Goal: Information Seeking & Learning: Learn about a topic

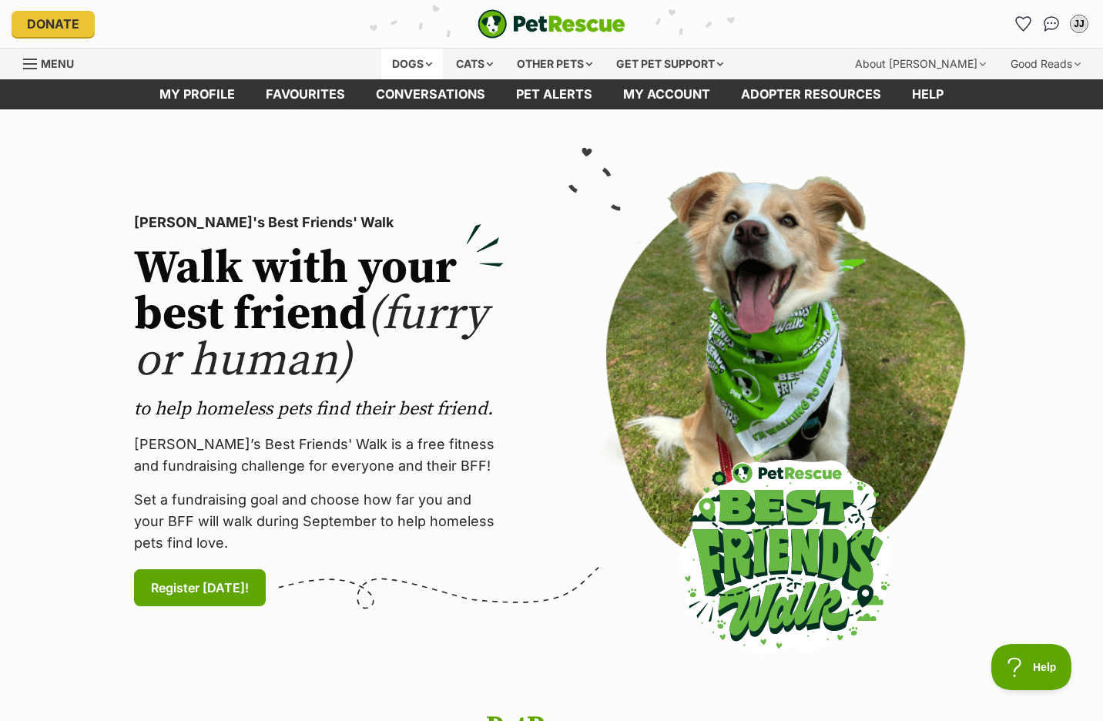
click at [401, 62] on div "Dogs" at bounding box center [412, 64] width 62 height 31
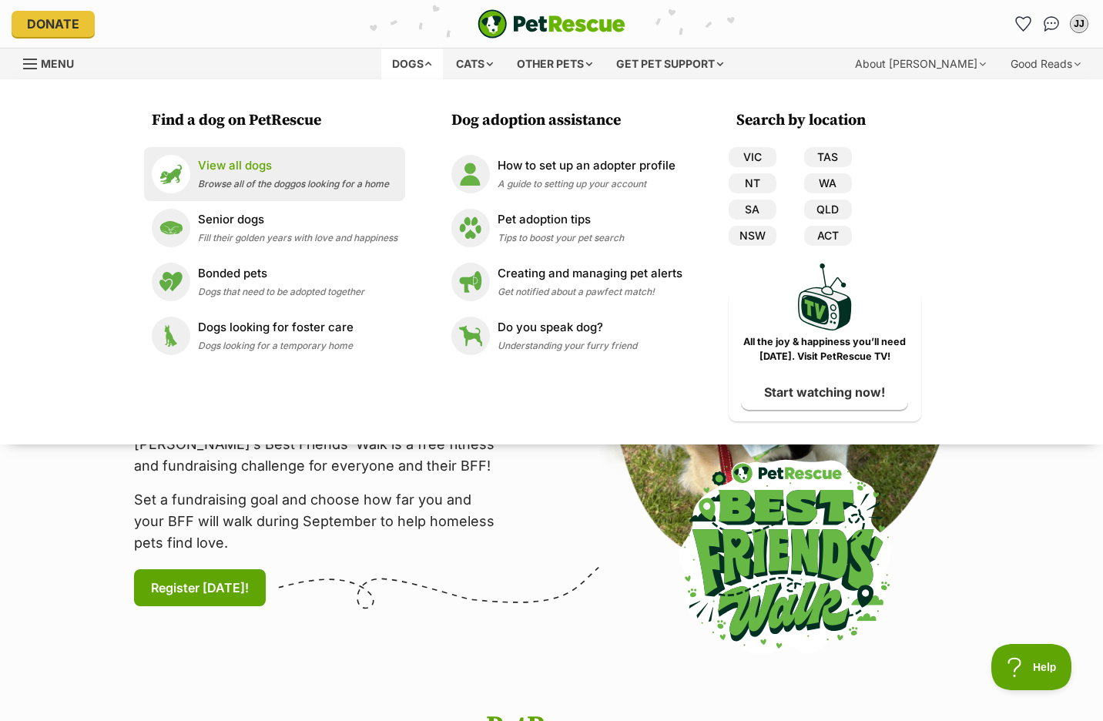
click at [243, 169] on p "View all dogs" at bounding box center [293, 166] width 191 height 18
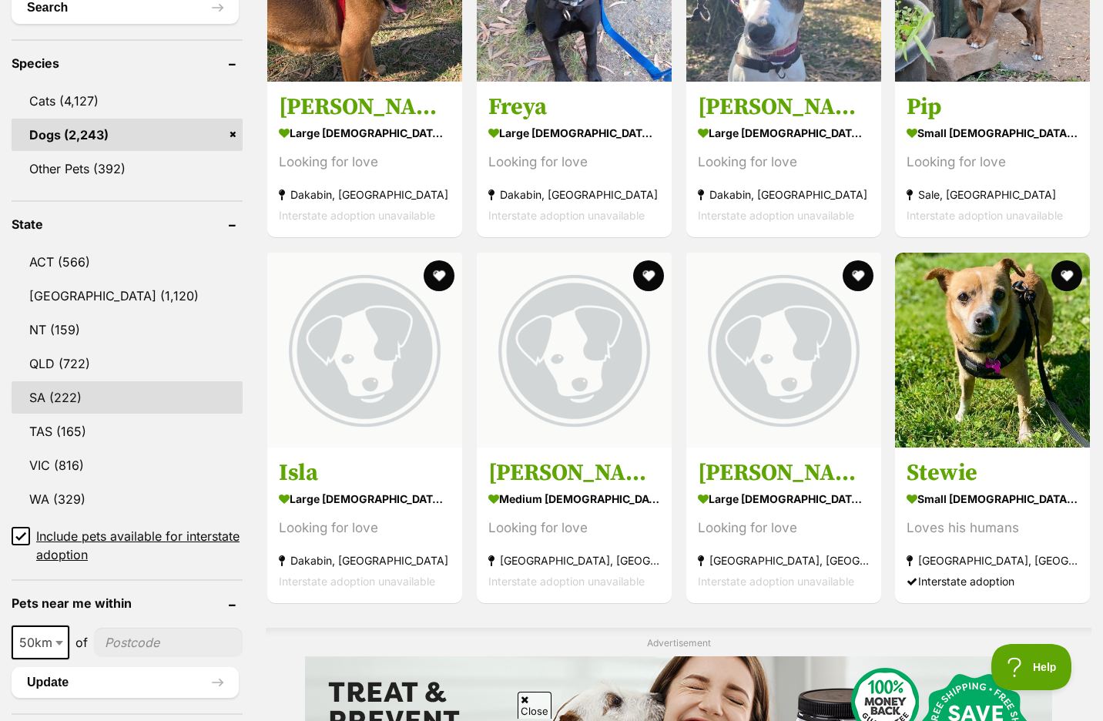
click at [63, 396] on link "SA (222)" at bounding box center [127, 397] width 231 height 32
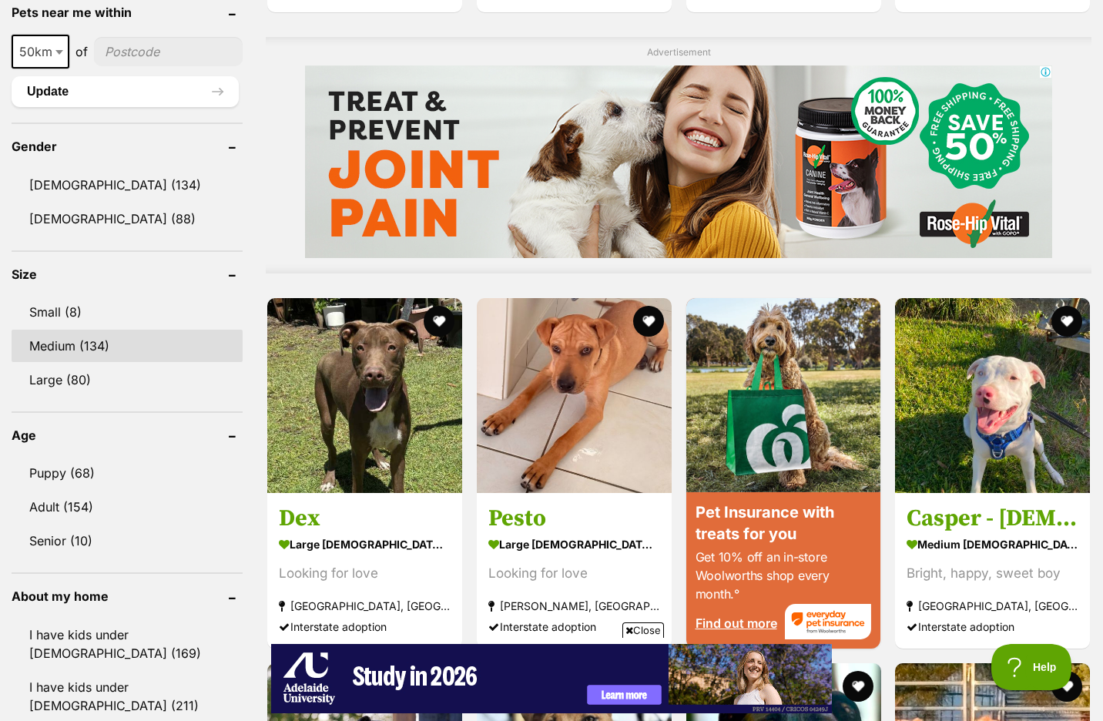
click at [119, 346] on link "Medium (134)" at bounding box center [127, 346] width 231 height 32
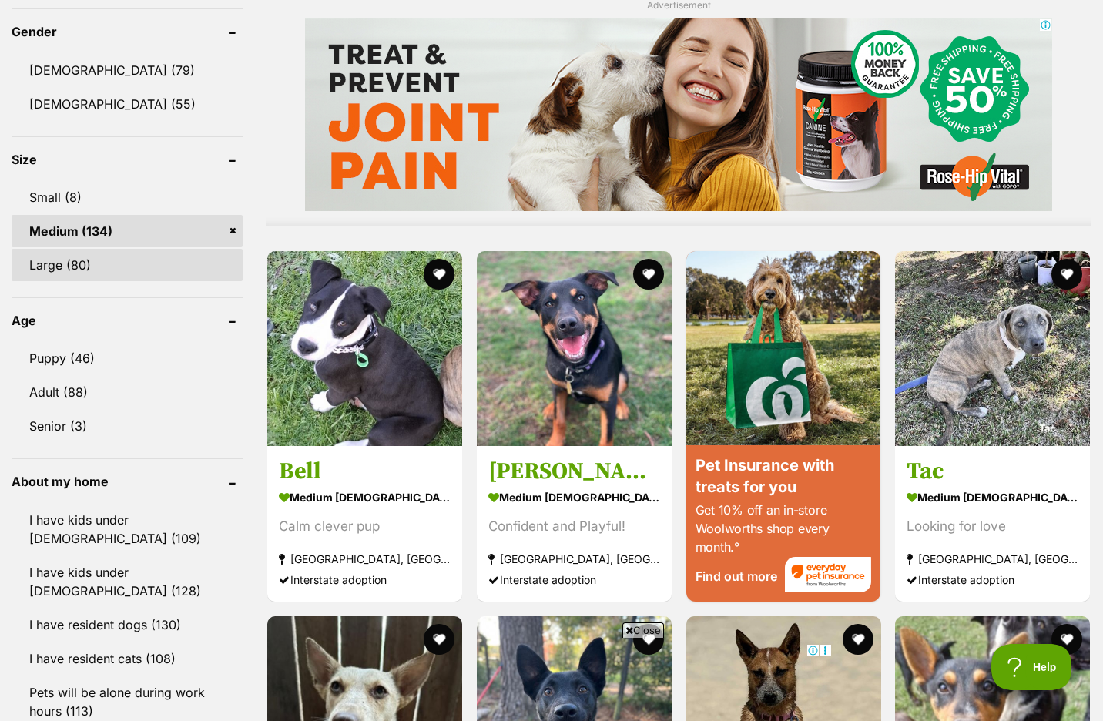
scroll to position [1258, 0]
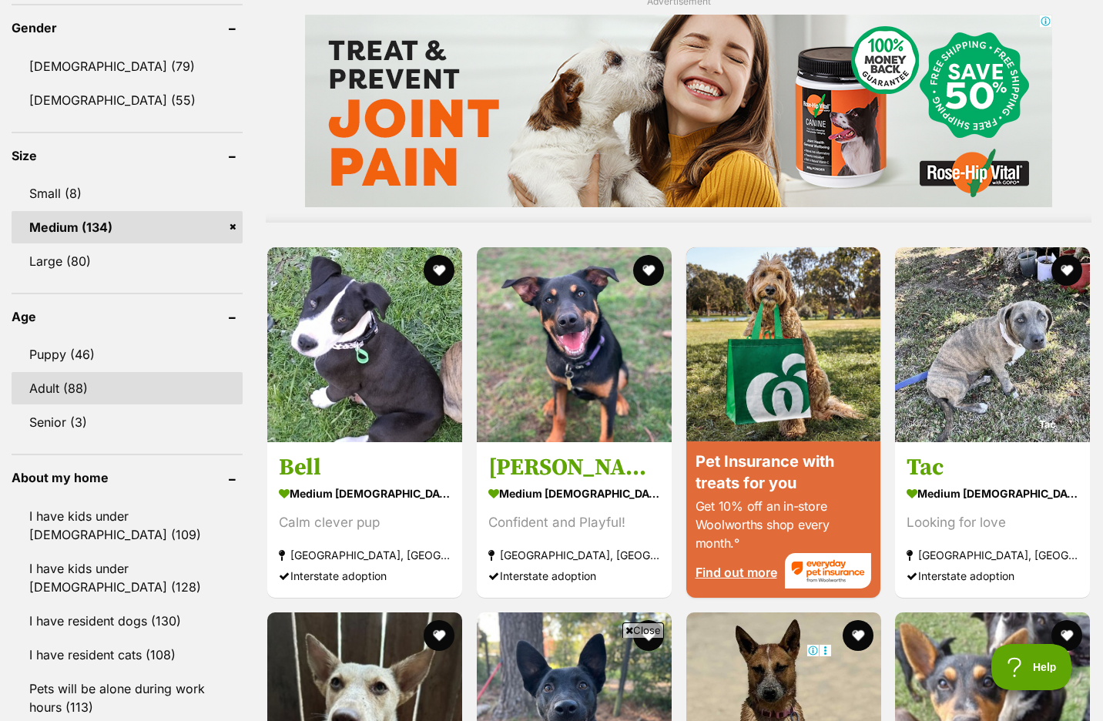
click at [129, 392] on link "Adult (88)" at bounding box center [127, 388] width 231 height 32
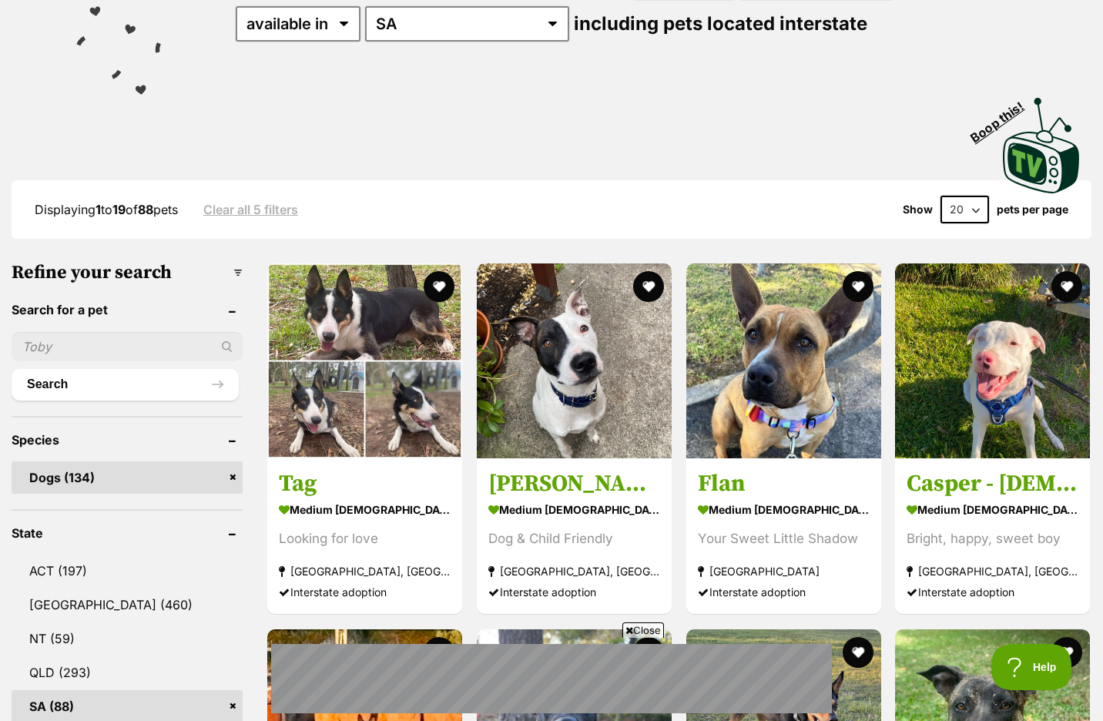
scroll to position [154, 0]
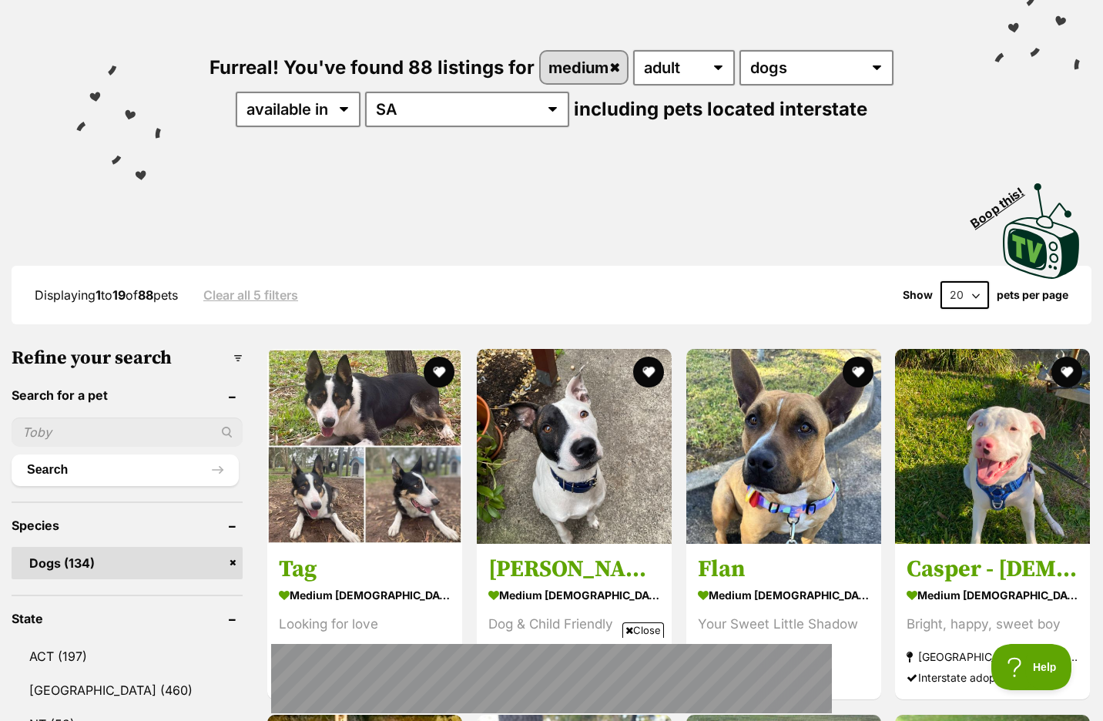
click at [961, 297] on select "20 40 60" at bounding box center [964, 295] width 49 height 28
select select "60"
click at [940, 281] on select "20 40 60" at bounding box center [964, 295] width 49 height 28
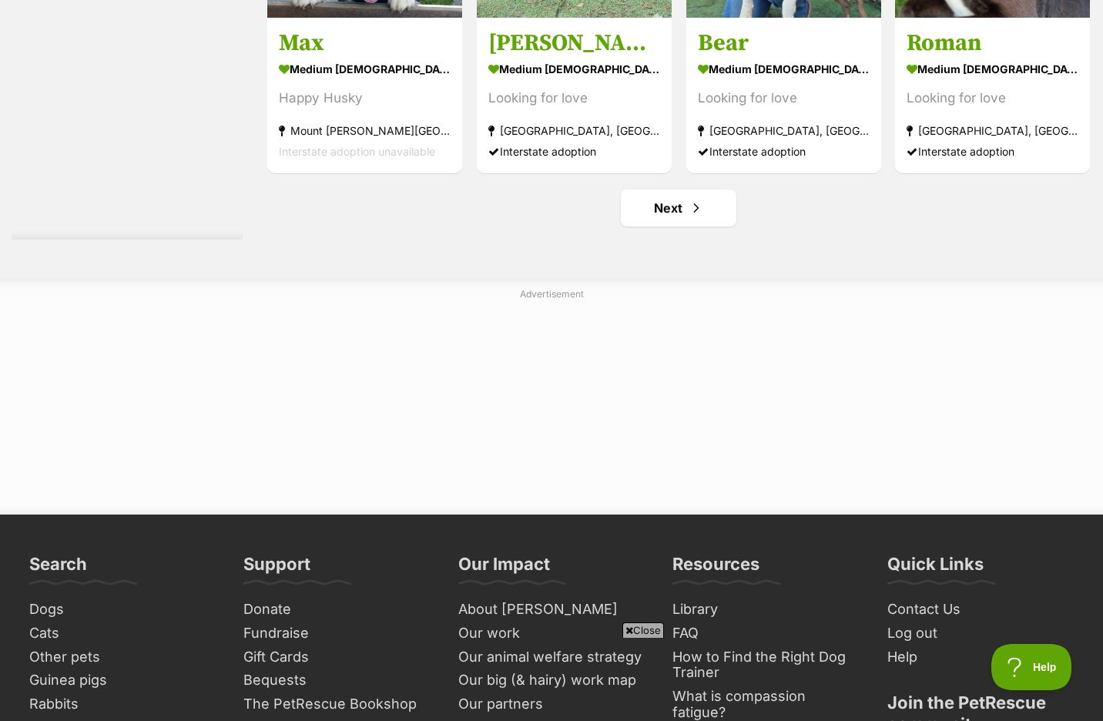
scroll to position [8216, 0]
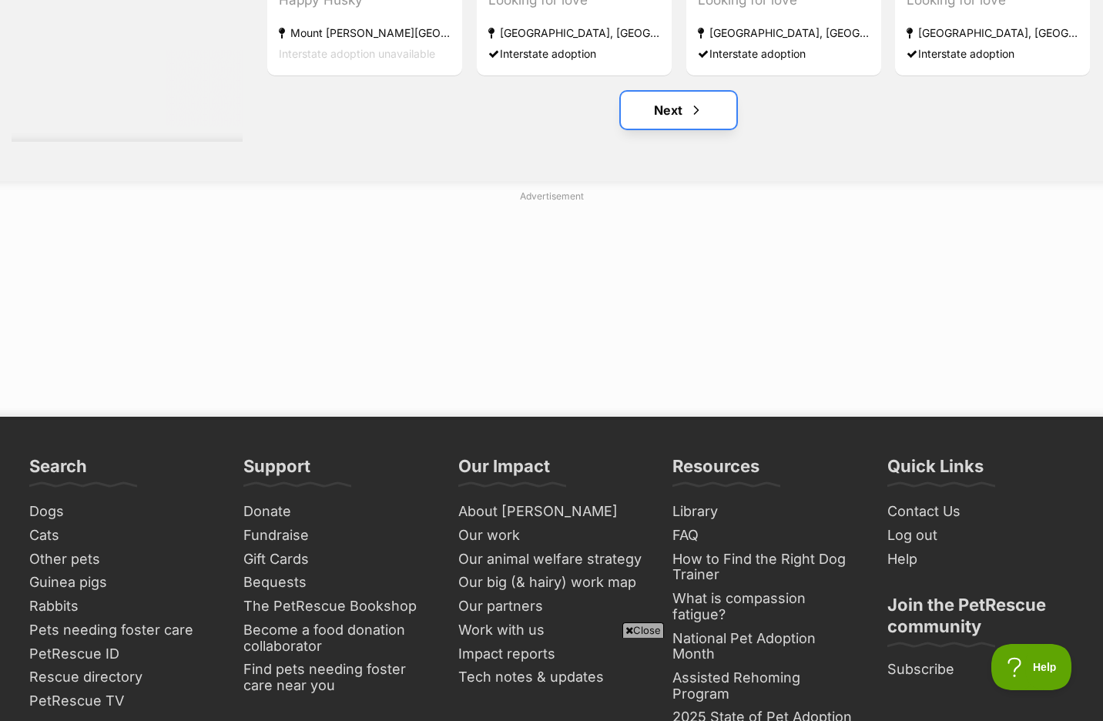
click at [660, 116] on link "Next" at bounding box center [679, 110] width 116 height 37
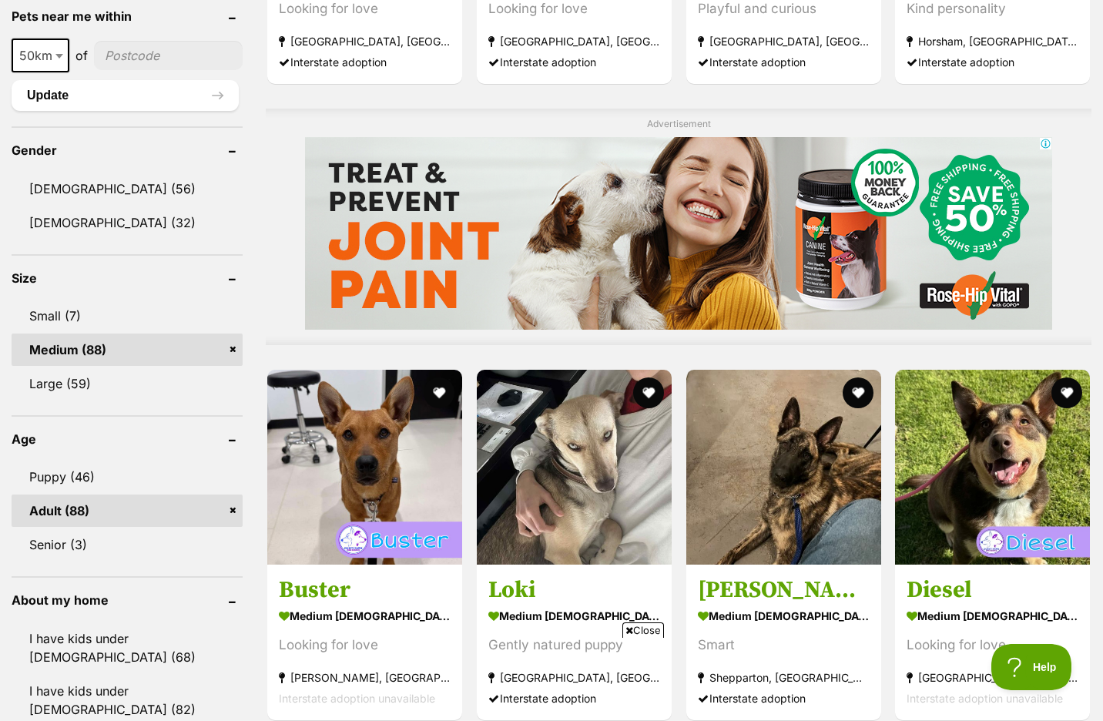
scroll to position [1069, 0]
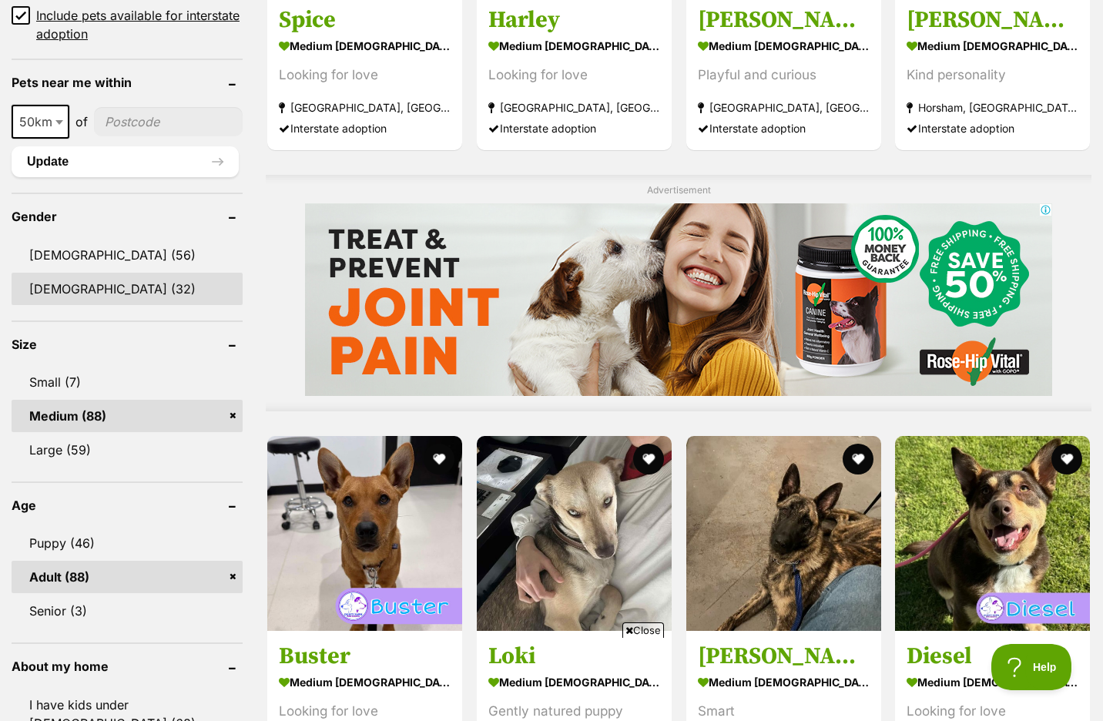
click at [90, 291] on link "Female (32)" at bounding box center [127, 289] width 231 height 32
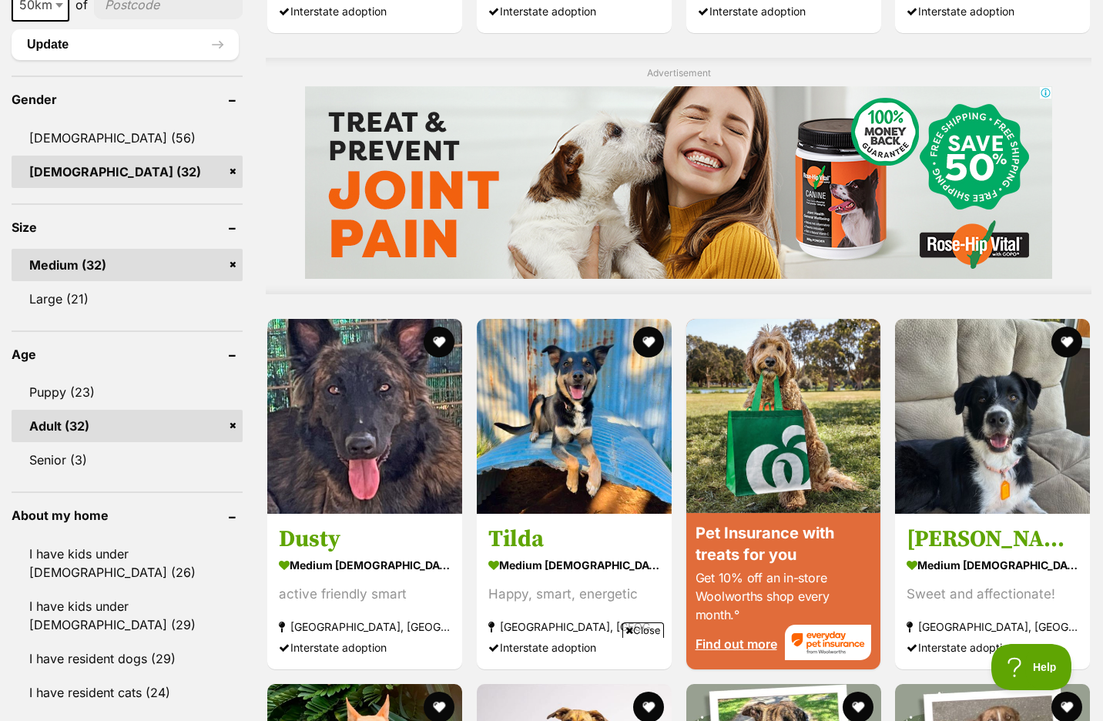
scroll to position [1207, 0]
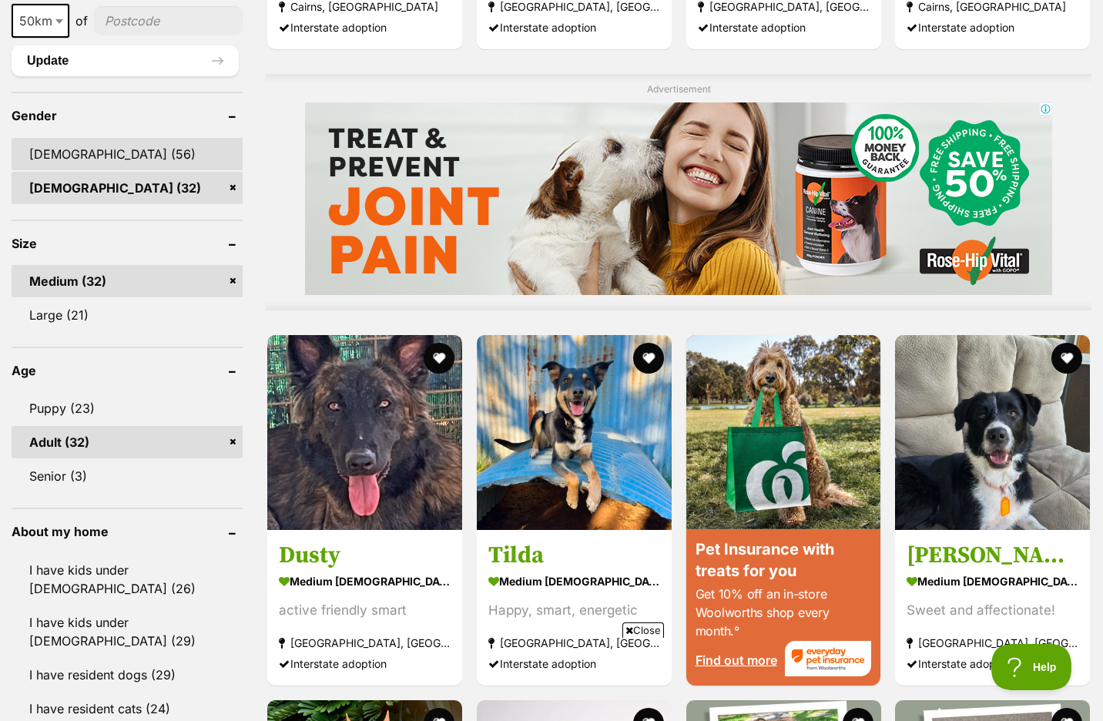
click at [59, 138] on link "[DEMOGRAPHIC_DATA] (56)" at bounding box center [127, 154] width 231 height 32
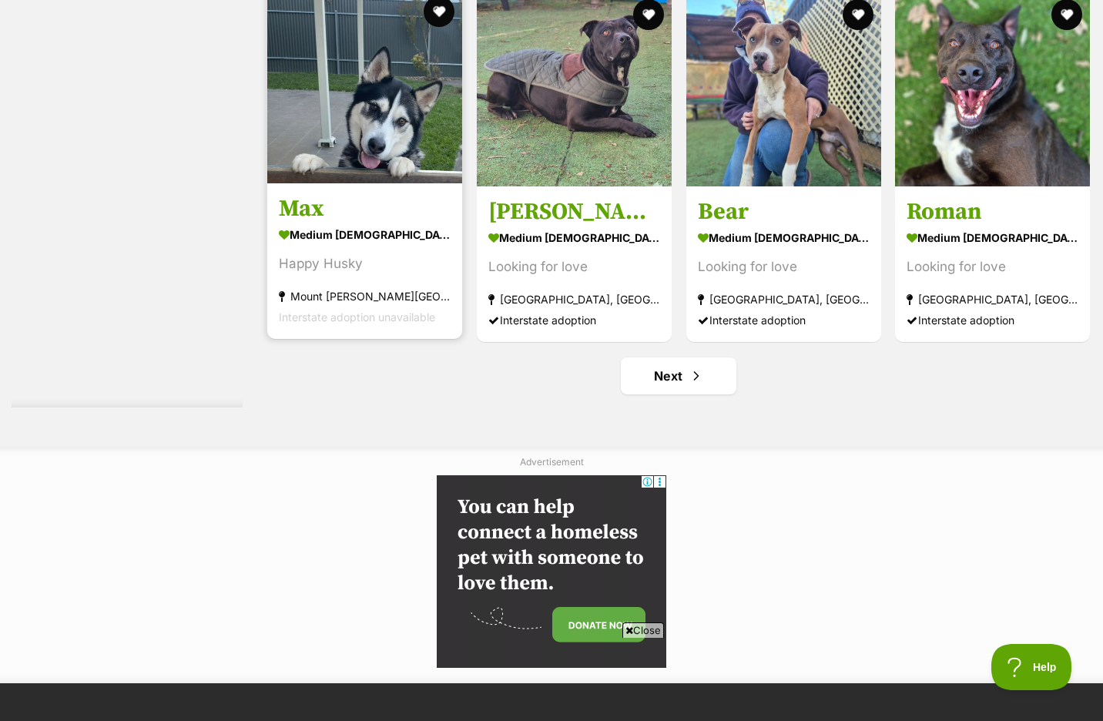
scroll to position [7779, 0]
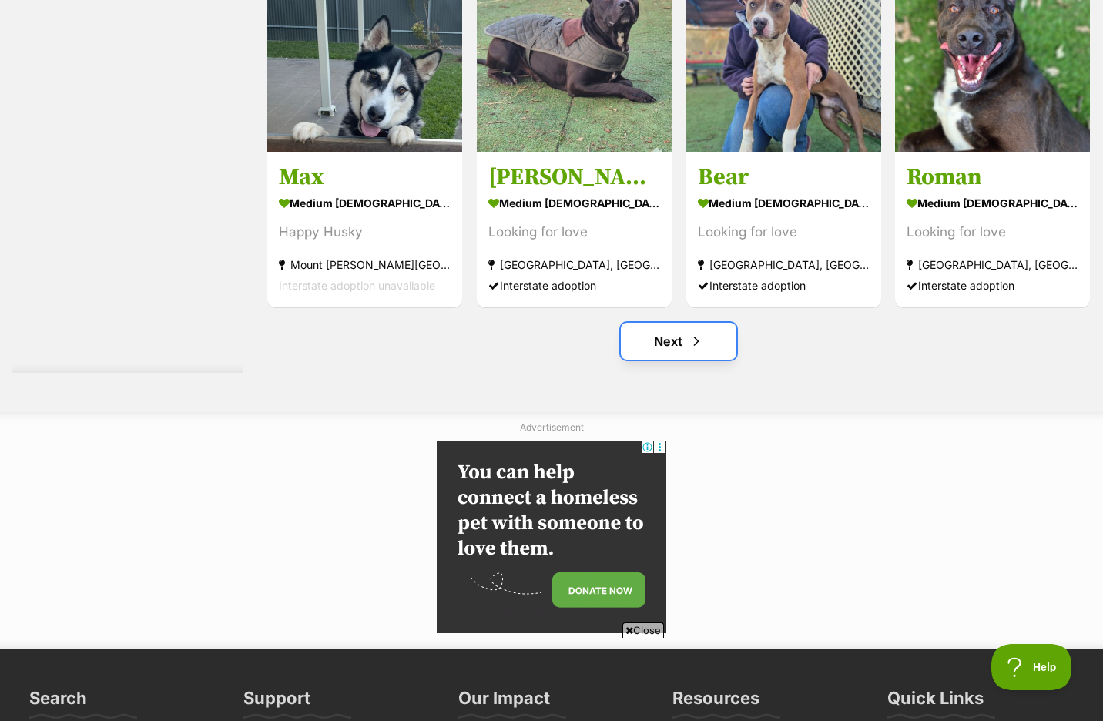
click at [639, 323] on link "Next" at bounding box center [679, 341] width 116 height 37
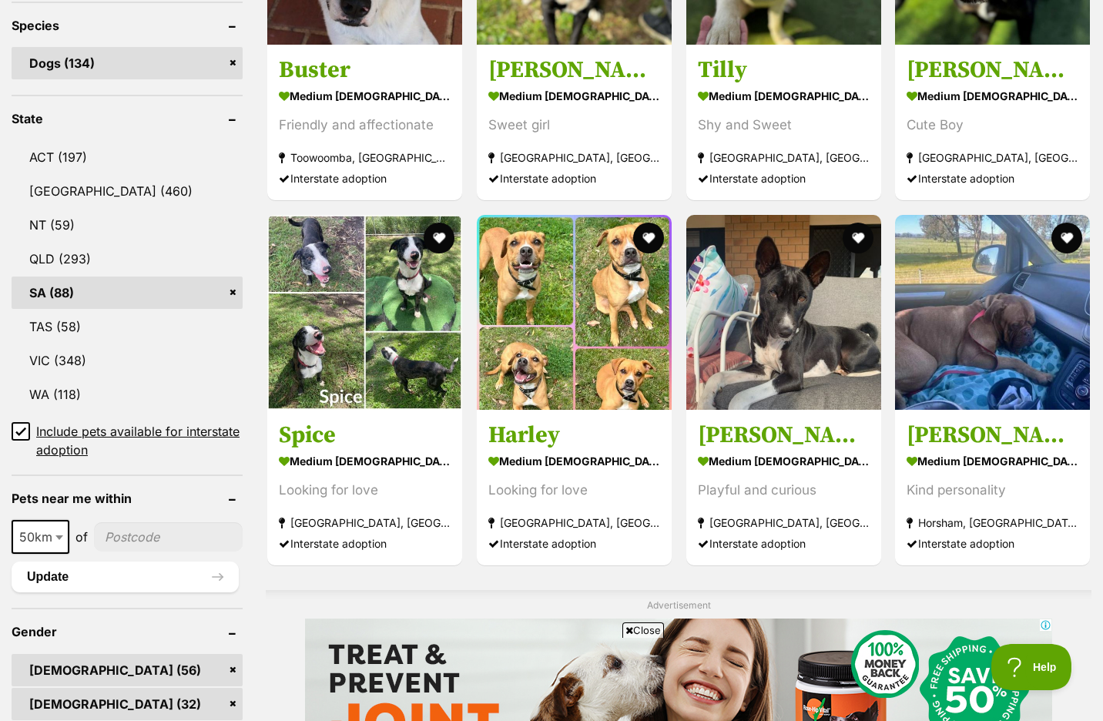
scroll to position [699, 0]
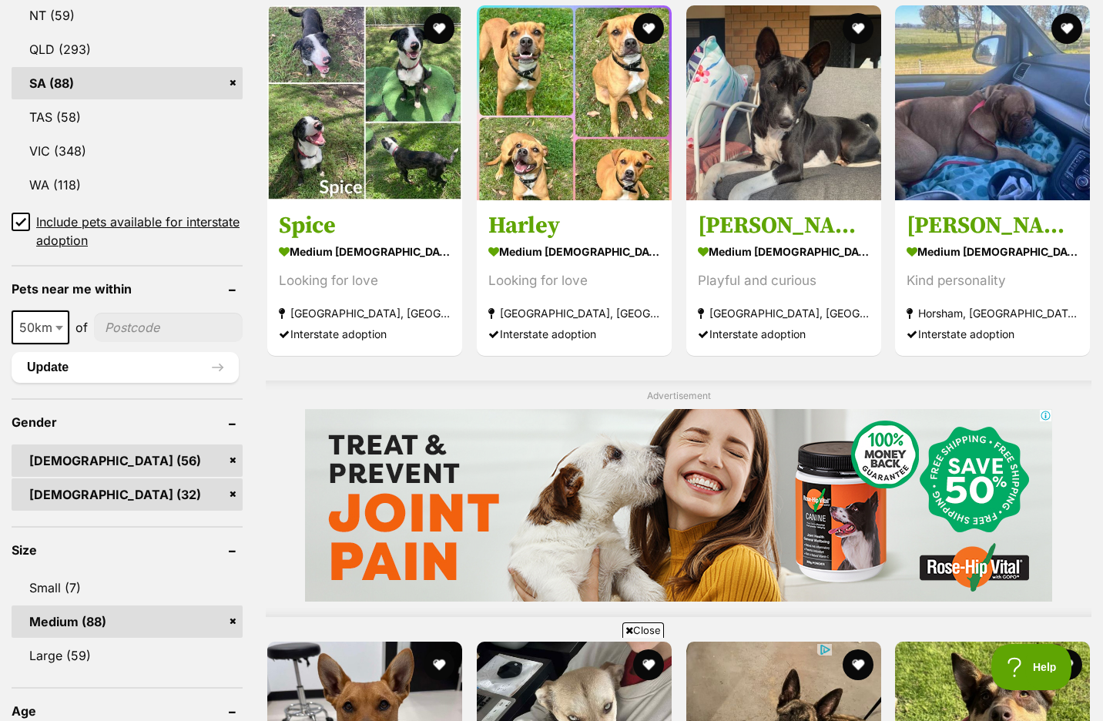
click at [235, 444] on link "[DEMOGRAPHIC_DATA] (56)" at bounding box center [127, 460] width 231 height 32
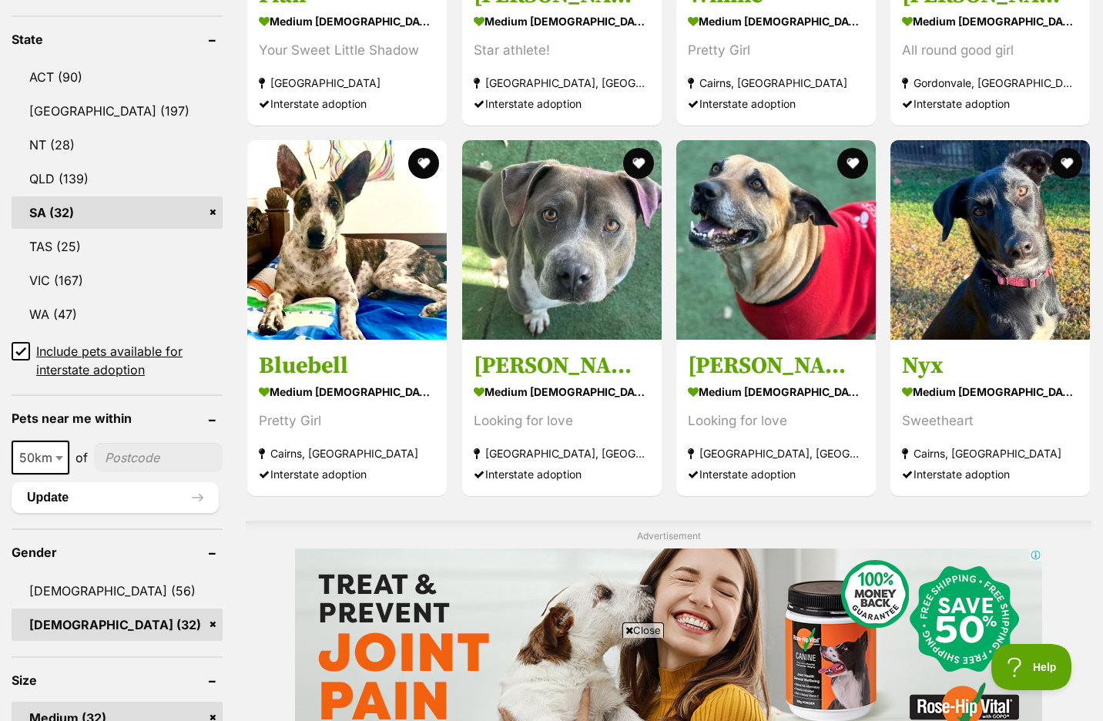
scroll to position [833, 0]
